Goal: Information Seeking & Learning: Learn about a topic

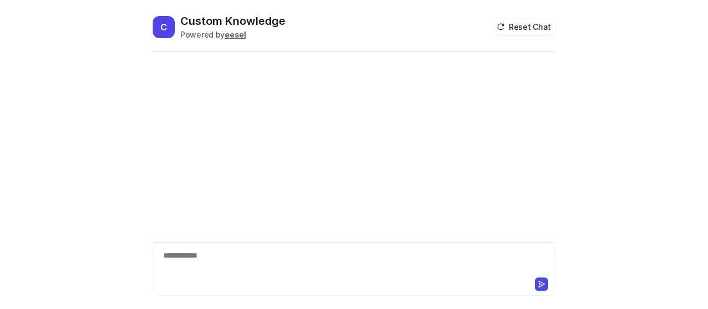
click at [226, 257] on div "**********" at bounding box center [355, 262] width 398 height 25
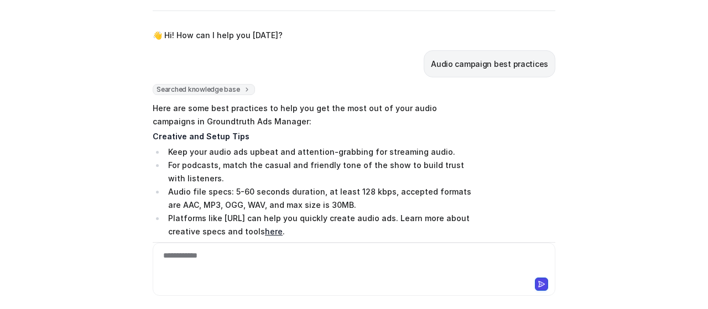
scroll to position [55, 0]
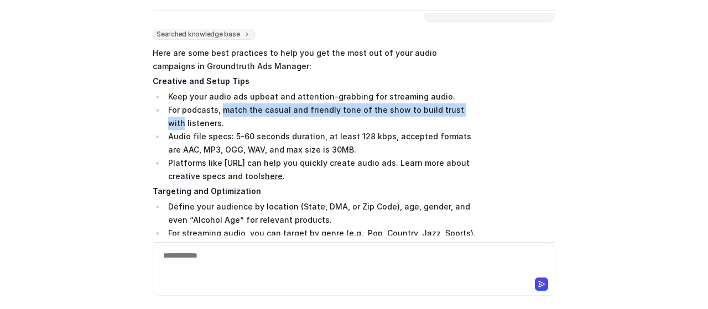
drag, startPoint x: 215, startPoint y: 111, endPoint x: 510, endPoint y: 115, distance: 295.0
click at [510, 115] on div "Searched knowledge base search_queries : [ "audio campaign best practices" ] He…" at bounding box center [354, 220] width 403 height 383
click at [503, 165] on div "Searched knowledge base search_queries : [ "audio campaign best practices" ] He…" at bounding box center [354, 220] width 403 height 383
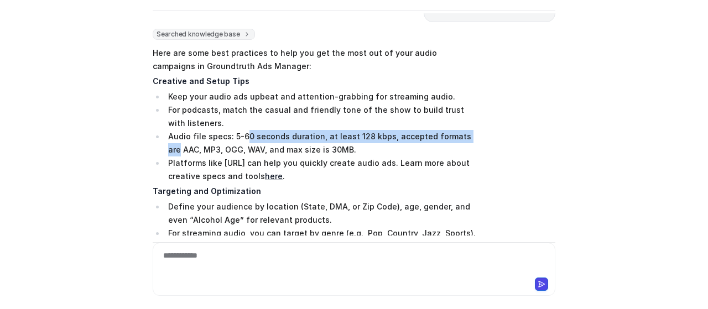
drag, startPoint x: 241, startPoint y: 134, endPoint x: 479, endPoint y: 137, distance: 237.4
click at [479, 137] on div "Searched knowledge base search_queries : [ "audio campaign best practices" ] He…" at bounding box center [354, 220] width 403 height 383
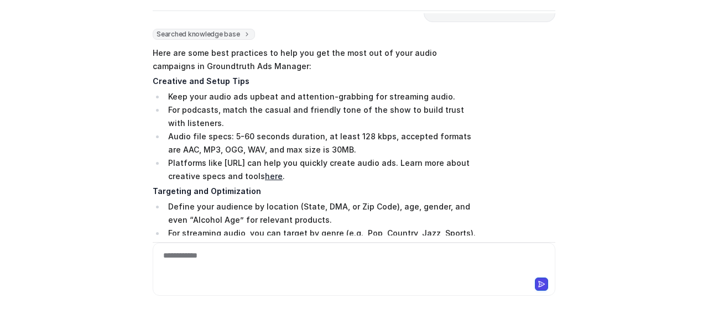
click at [480, 156] on div "Searched knowledge base search_queries : [ "audio campaign best practices" ] He…" at bounding box center [354, 220] width 403 height 383
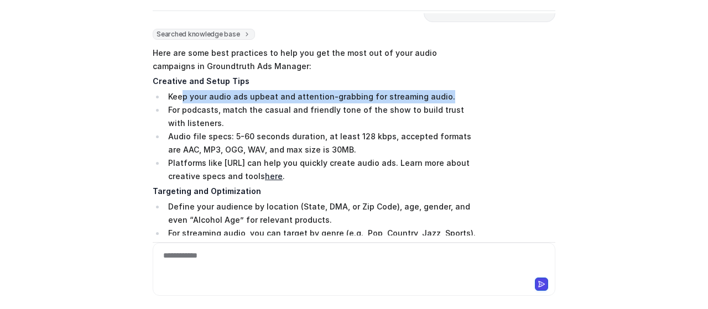
drag, startPoint x: 179, startPoint y: 98, endPoint x: 450, endPoint y: 101, distance: 271.2
click at [450, 101] on li "Keep your audio ads upbeat and attention-grabbing for streaming audio." at bounding box center [321, 96] width 312 height 13
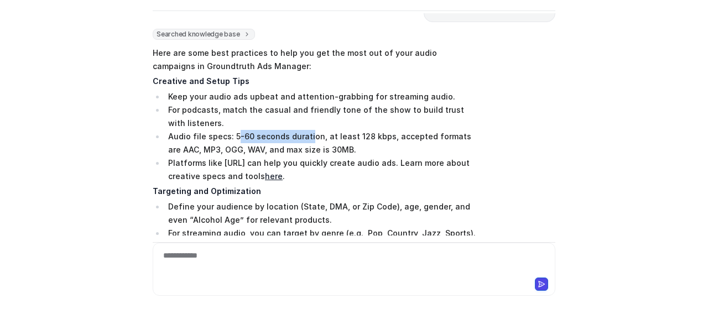
drag, startPoint x: 231, startPoint y: 130, endPoint x: 304, endPoint y: 133, distance: 73.7
click at [304, 133] on li "Audio file specs: 5-60 seconds duration, at least 128 kbps, accepted formats ar…" at bounding box center [321, 143] width 312 height 27
click at [367, 158] on li "Platforms like [URL] can help you quickly create audio ads. Learn more about cr…" at bounding box center [321, 170] width 312 height 27
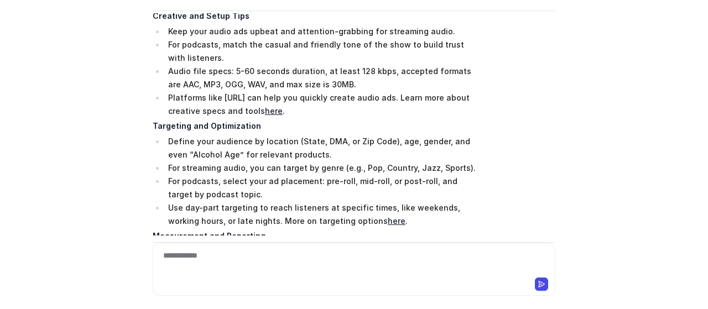
scroll to position [111, 0]
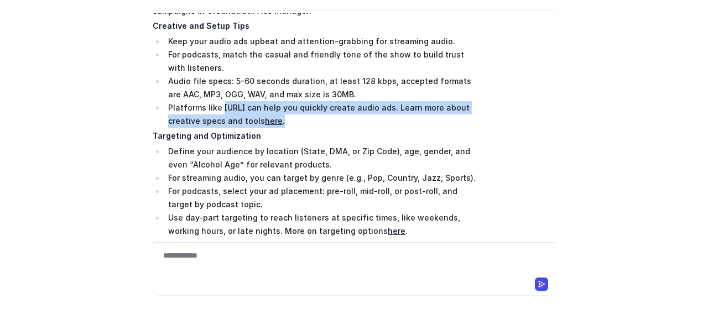
drag, startPoint x: 216, startPoint y: 111, endPoint x: 467, endPoint y: 114, distance: 251.3
click at [467, 114] on li "Platforms like [URL] can help you quickly create audio ads. Learn more about cr…" at bounding box center [321, 114] width 312 height 27
click at [467, 120] on li "Platforms like [URL] can help you quickly create audio ads. Learn more about cr…" at bounding box center [321, 114] width 312 height 27
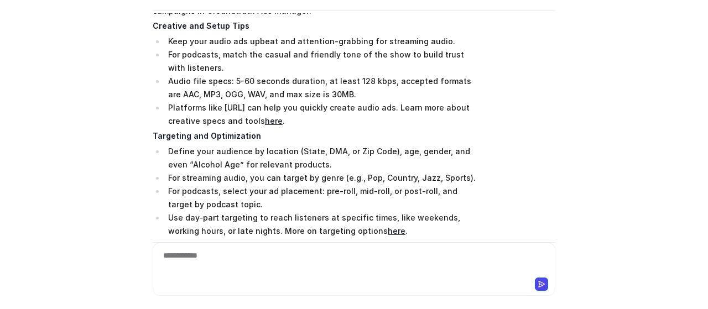
scroll to position [166, 0]
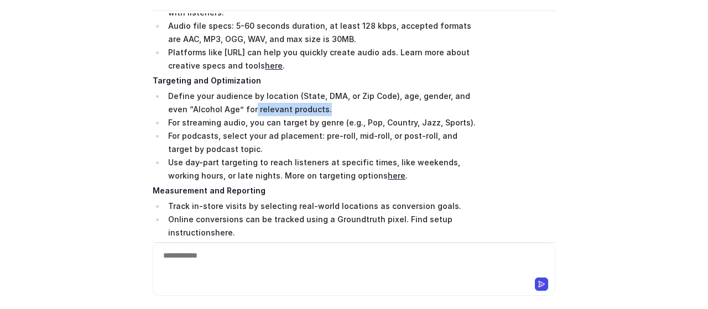
drag, startPoint x: 228, startPoint y: 110, endPoint x: 346, endPoint y: 109, distance: 118.4
click at [346, 109] on li "Define your audience by location (State, DMA, or Zip Code), age, gender, and ev…" at bounding box center [321, 103] width 312 height 27
click at [347, 110] on li "Define your audience by location (State, DMA, or Zip Code), age, gender, and ev…" at bounding box center [321, 103] width 312 height 27
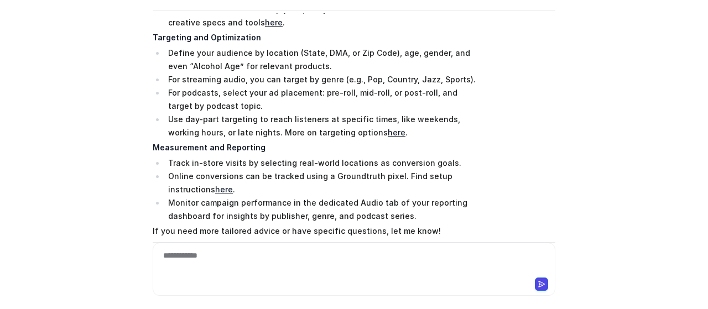
scroll to position [221, 0]
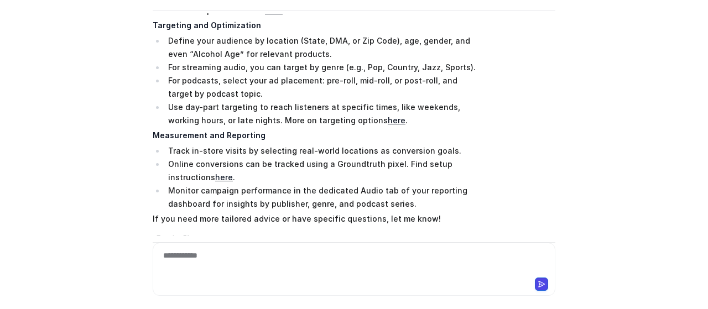
click at [197, 63] on li "For streaming audio, you can target by genre (e.g., Pop, Country, Jazz, Sports)." at bounding box center [321, 67] width 312 height 13
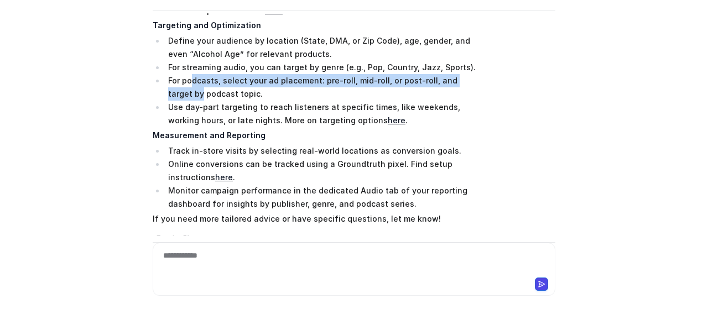
drag, startPoint x: 186, startPoint y: 82, endPoint x: 508, endPoint y: 79, distance: 322.1
click at [508, 79] on div "Searched knowledge base search_queries : [ "audio campaign best practices" ] He…" at bounding box center [354, 54] width 403 height 383
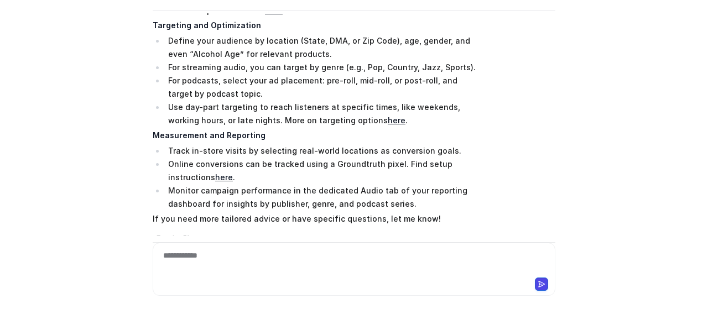
click at [501, 108] on div "Searched knowledge base search_queries : [ "audio campaign best practices" ] He…" at bounding box center [354, 54] width 403 height 383
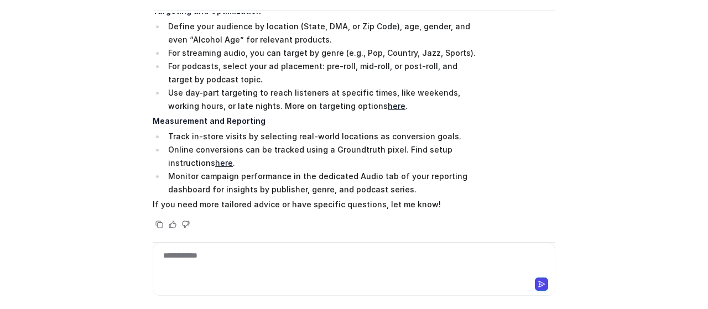
scroll to position [244, 0]
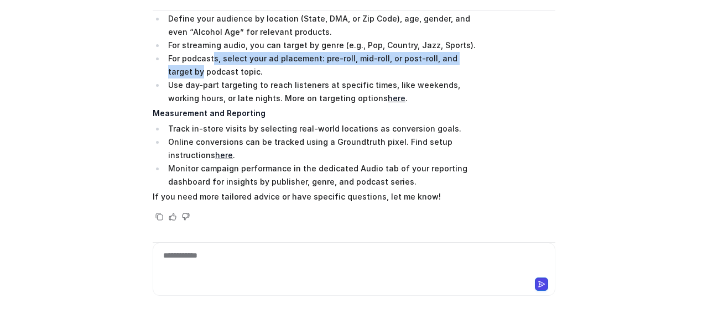
drag, startPoint x: 208, startPoint y: 59, endPoint x: 531, endPoint y: 60, distance: 323.2
click at [531, 60] on div "Searched knowledge base search_queries : [ "audio campaign best practices" ] He…" at bounding box center [354, 32] width 403 height 383
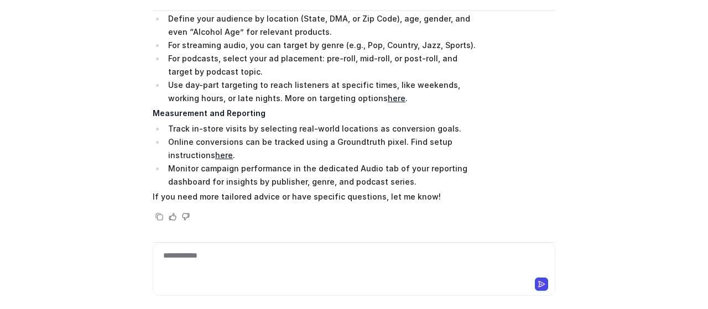
click at [530, 86] on div "Searched knowledge base search_queries : [ "audio campaign best practices" ] He…" at bounding box center [354, 32] width 403 height 383
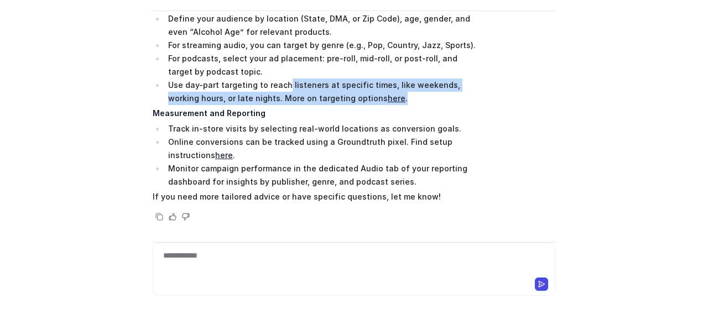
drag, startPoint x: 278, startPoint y: 89, endPoint x: 414, endPoint y: 107, distance: 137.4
click at [408, 97] on li "Use day-part targeting to reach listeners at specific times, like weekends, wor…" at bounding box center [321, 92] width 312 height 27
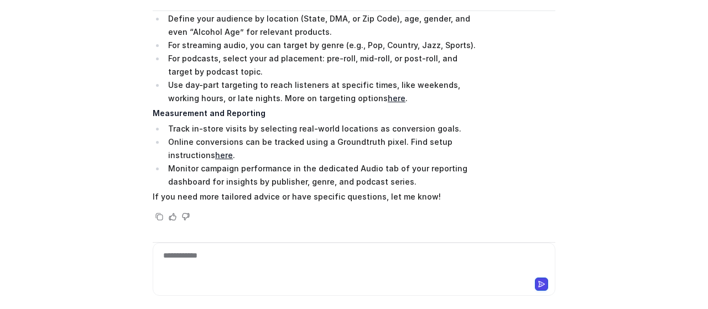
click at [414, 107] on p "Measurement and Reporting" at bounding box center [315, 113] width 324 height 13
click at [388, 96] on link "here" at bounding box center [397, 98] width 18 height 9
click at [329, 261] on div at bounding box center [355, 262] width 398 height 25
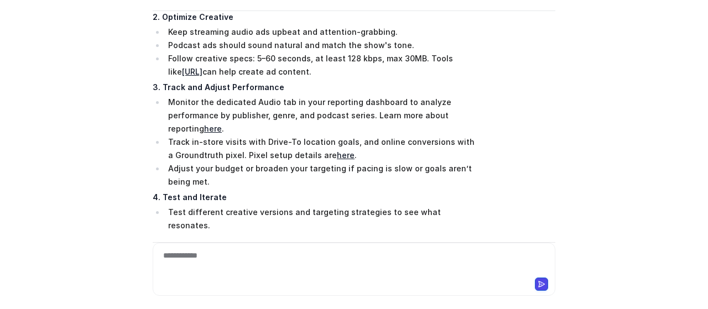
scroll to position [683, 0]
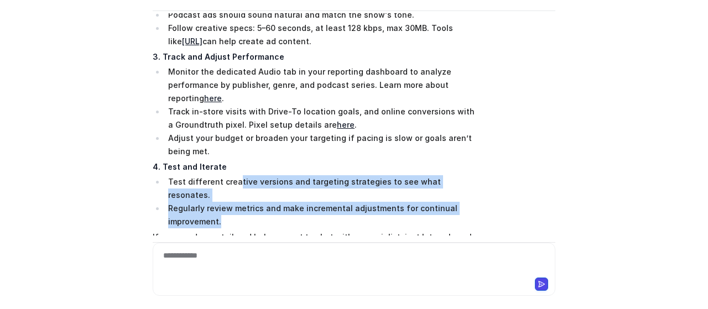
drag, startPoint x: 232, startPoint y: 148, endPoint x: 367, endPoint y: 175, distance: 137.6
click at [367, 175] on ul "Test different creative versions and targeting strategies to see what resonates…" at bounding box center [315, 201] width 324 height 53
click at [367, 202] on li "Regularly review metrics and make incremental adjustments for continual improve…" at bounding box center [321, 215] width 312 height 27
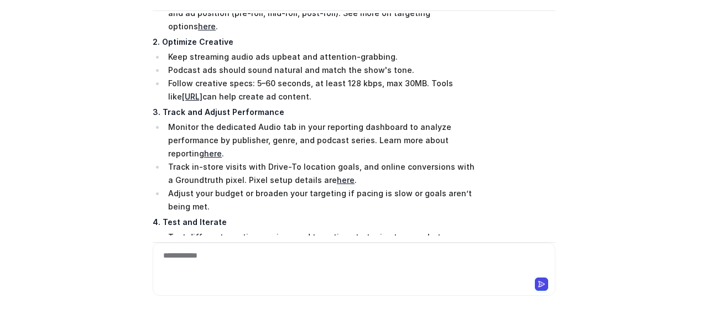
scroll to position [683, 0]
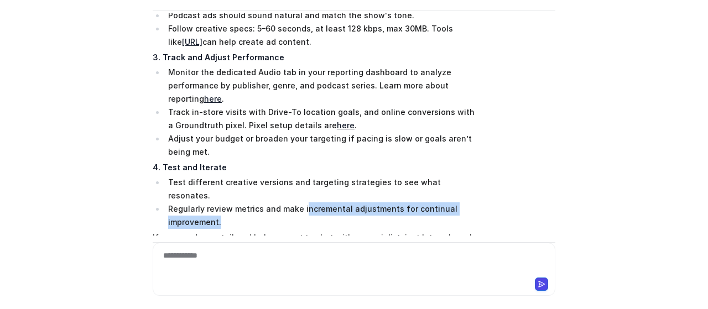
drag, startPoint x: 298, startPoint y: 167, endPoint x: 411, endPoint y: 175, distance: 113.8
click at [411, 203] on li "Regularly review metrics and make incremental adjustments for continual improve…" at bounding box center [321, 216] width 312 height 27
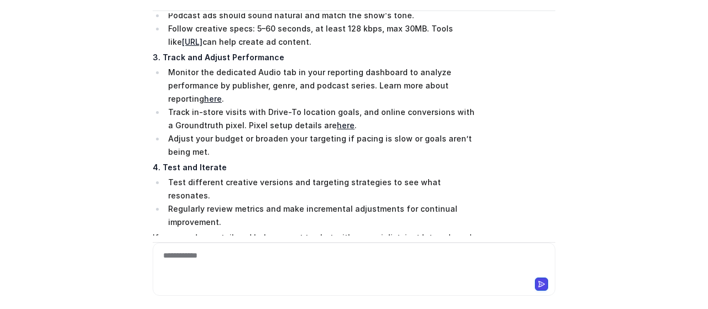
scroll to position [628, 0]
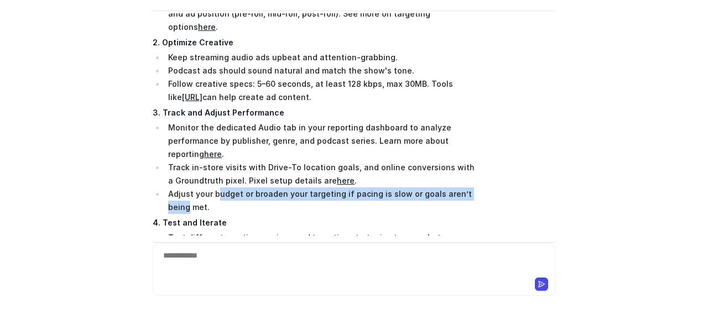
drag, startPoint x: 214, startPoint y: 162, endPoint x: 547, endPoint y: 173, distance: 333.3
click at [547, 173] on div "Searched knowledge base search_queries : [ "optimize audio campaign", "audio ca…" at bounding box center [354, 100] width 403 height 440
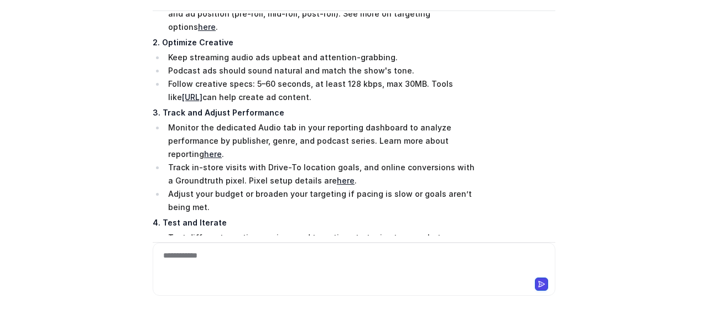
click at [541, 182] on div "Searched knowledge base search_queries : [ "optimize audio campaign", "audio ca…" at bounding box center [354, 100] width 403 height 440
